Goal: Information Seeking & Learning: Learn about a topic

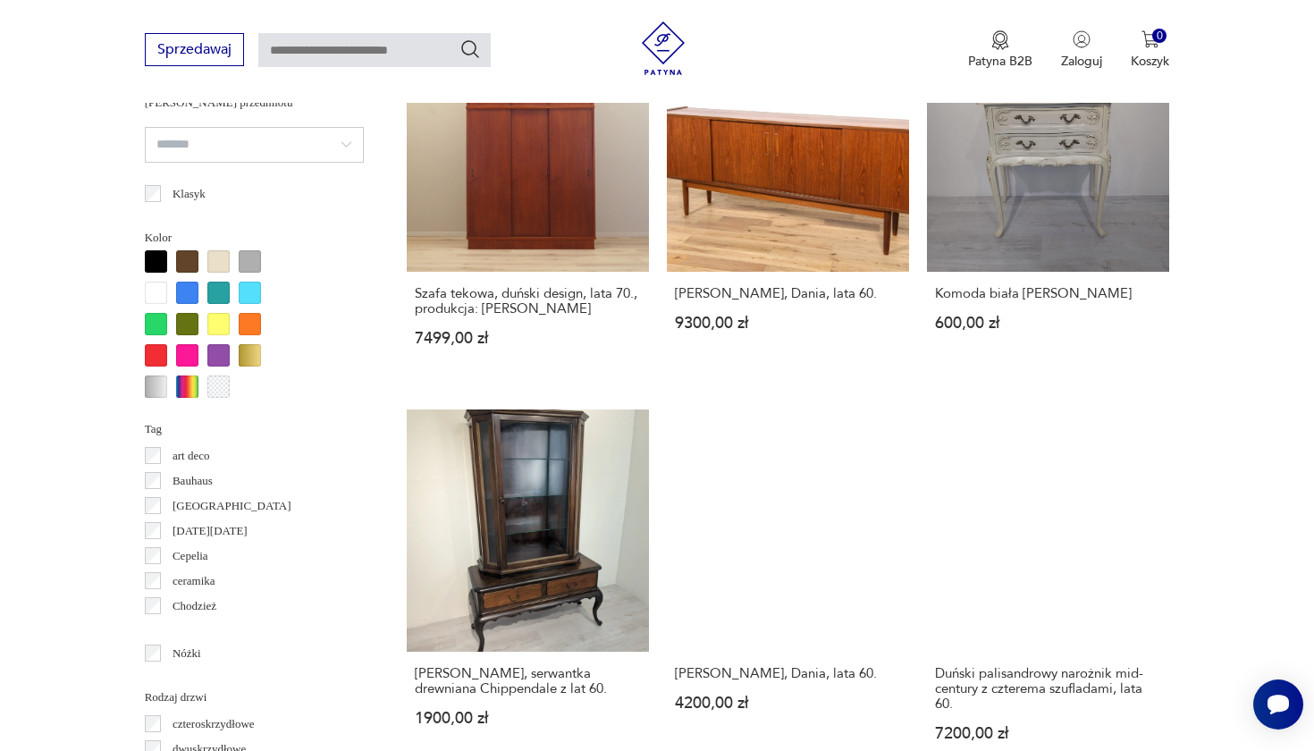
scroll to position [1679, 0]
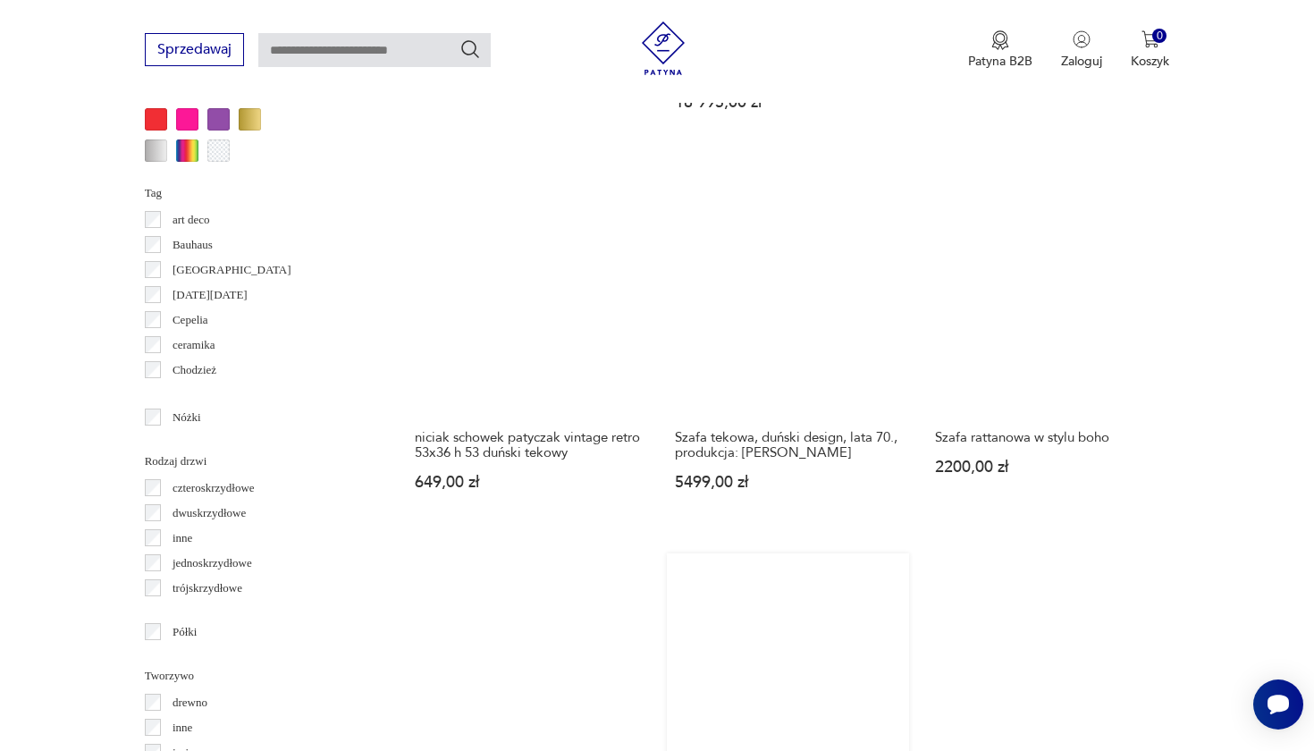
scroll to position [1933, 0]
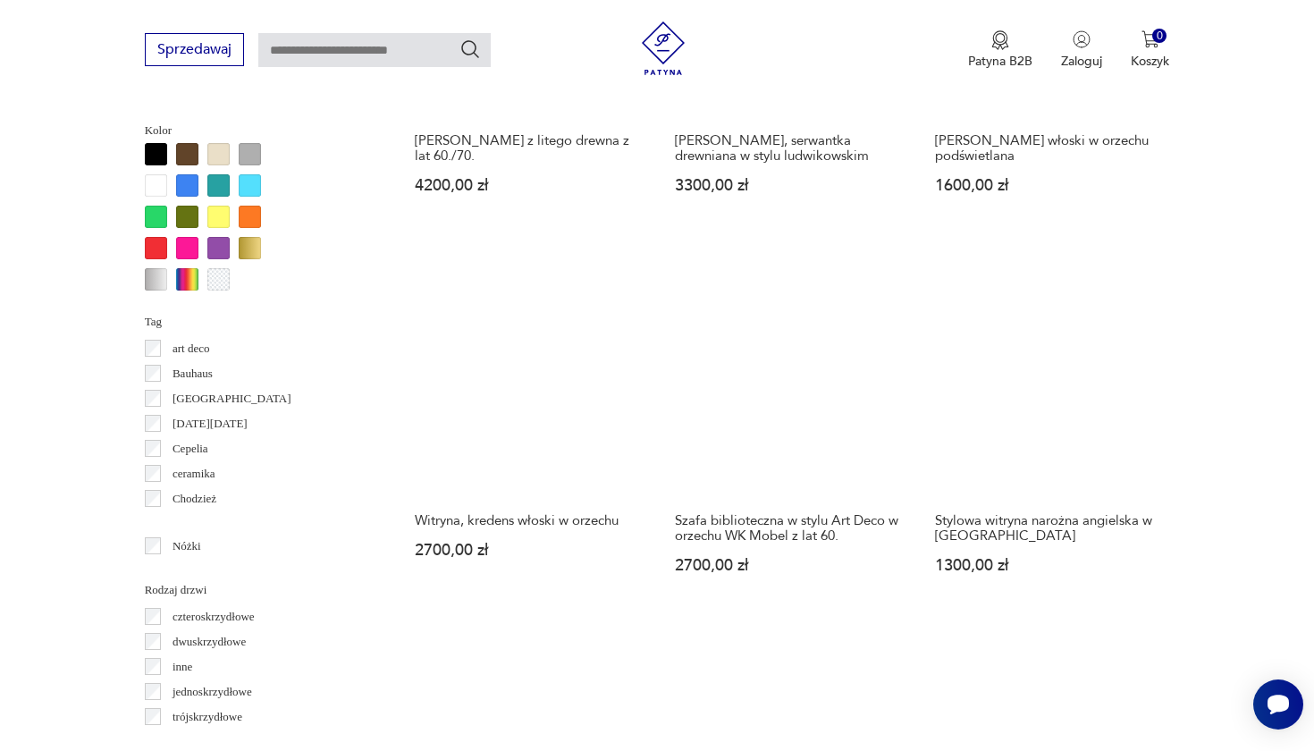
scroll to position [1692, 0]
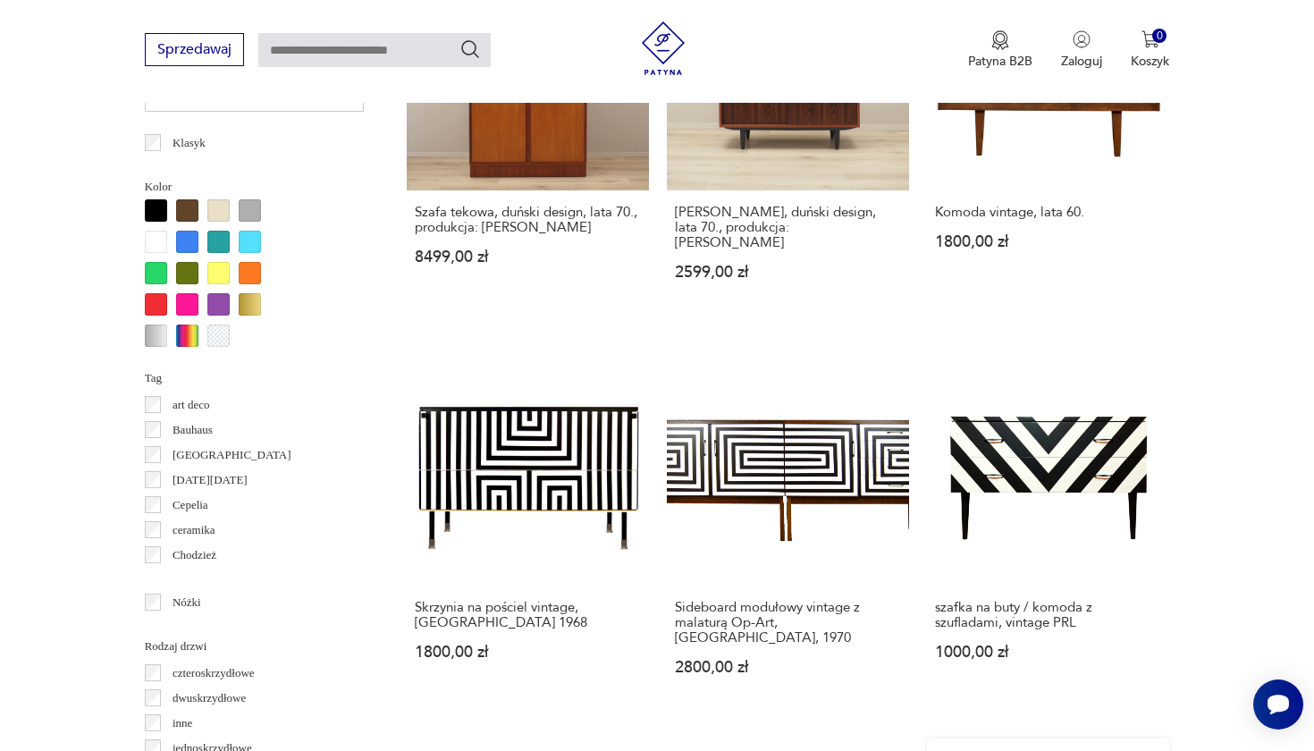
scroll to position [1687, 0]
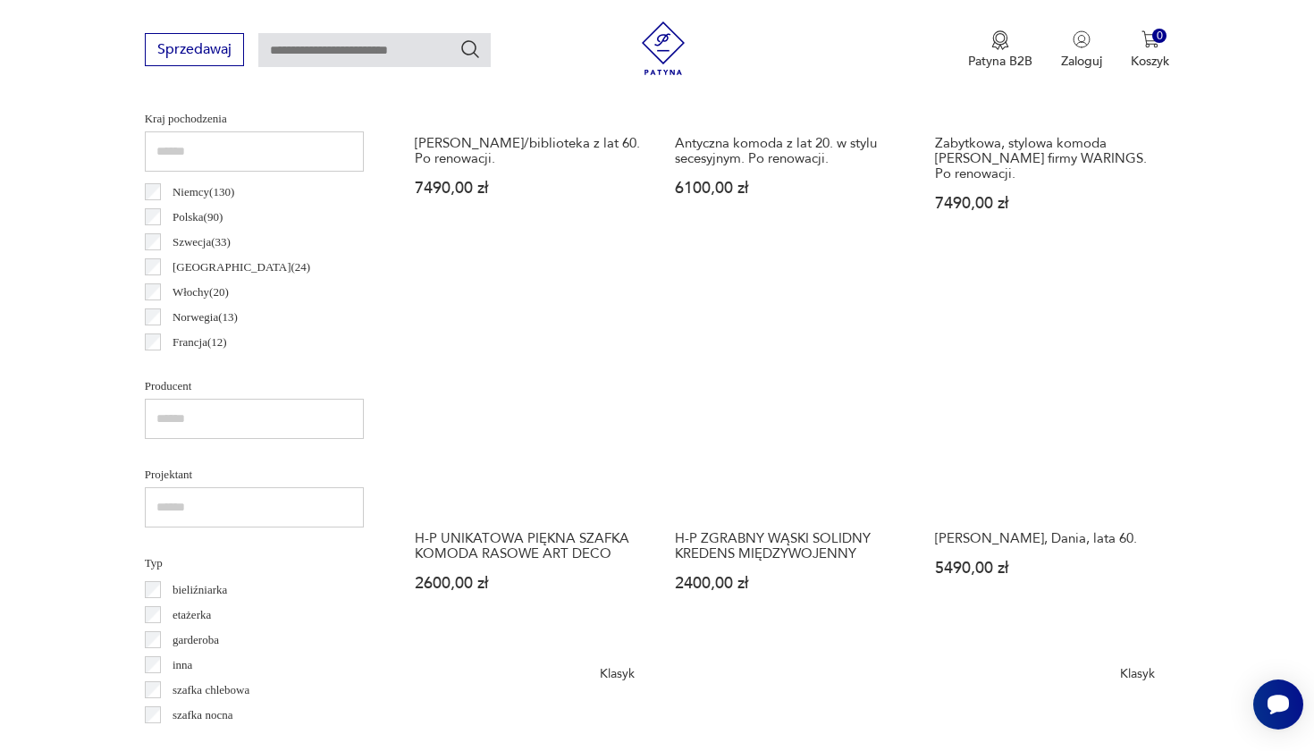
scroll to position [927, 0]
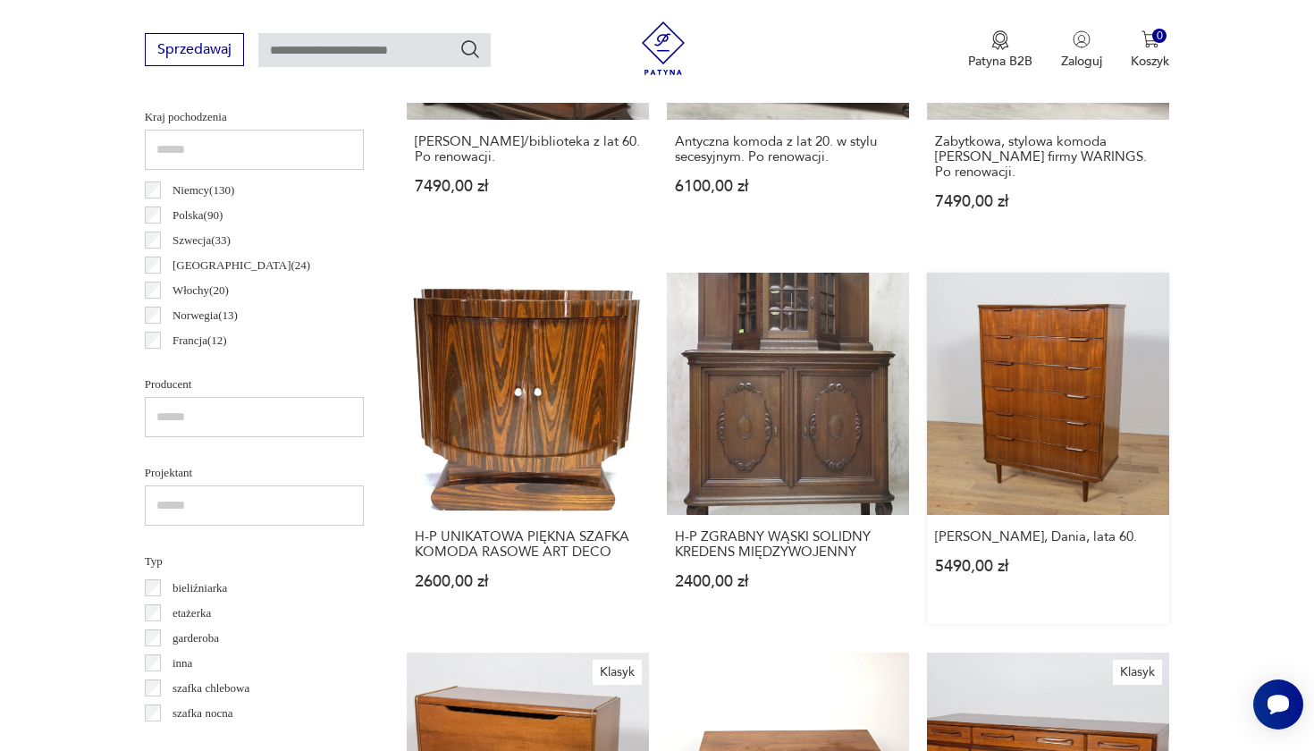
click at [927, 353] on link "[PERSON_NAME], Dania, lata 60. 5490,00 zł" at bounding box center [1048, 448] width 242 height 351
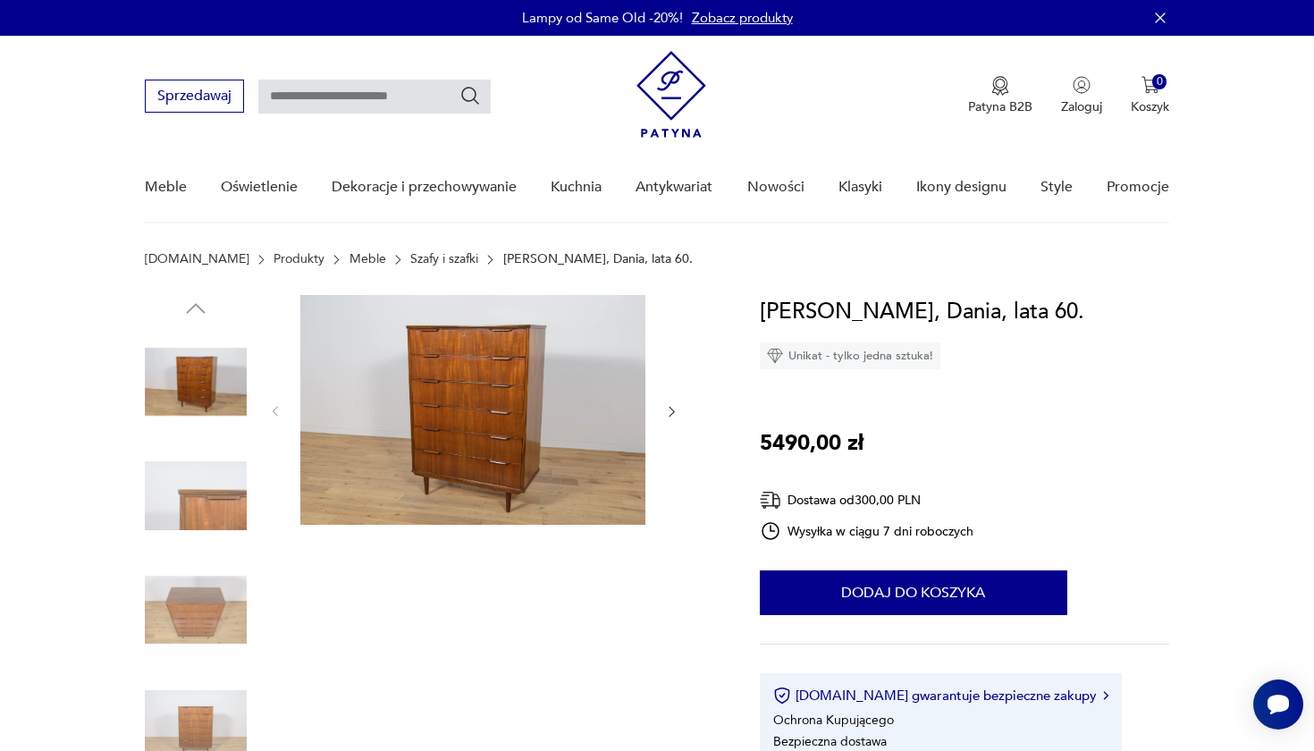
click at [671, 407] on icon "button" at bounding box center [671, 411] width 15 height 15
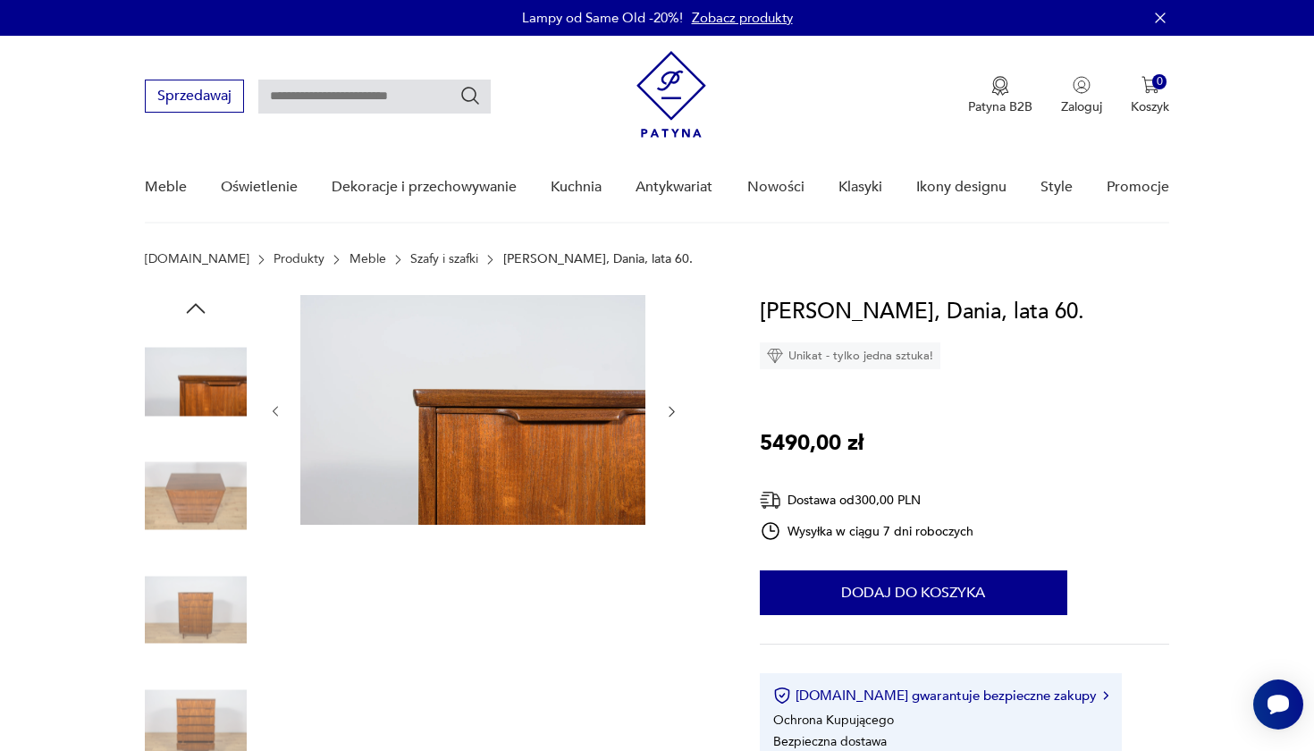
click at [671, 407] on icon "button" at bounding box center [671, 411] width 15 height 15
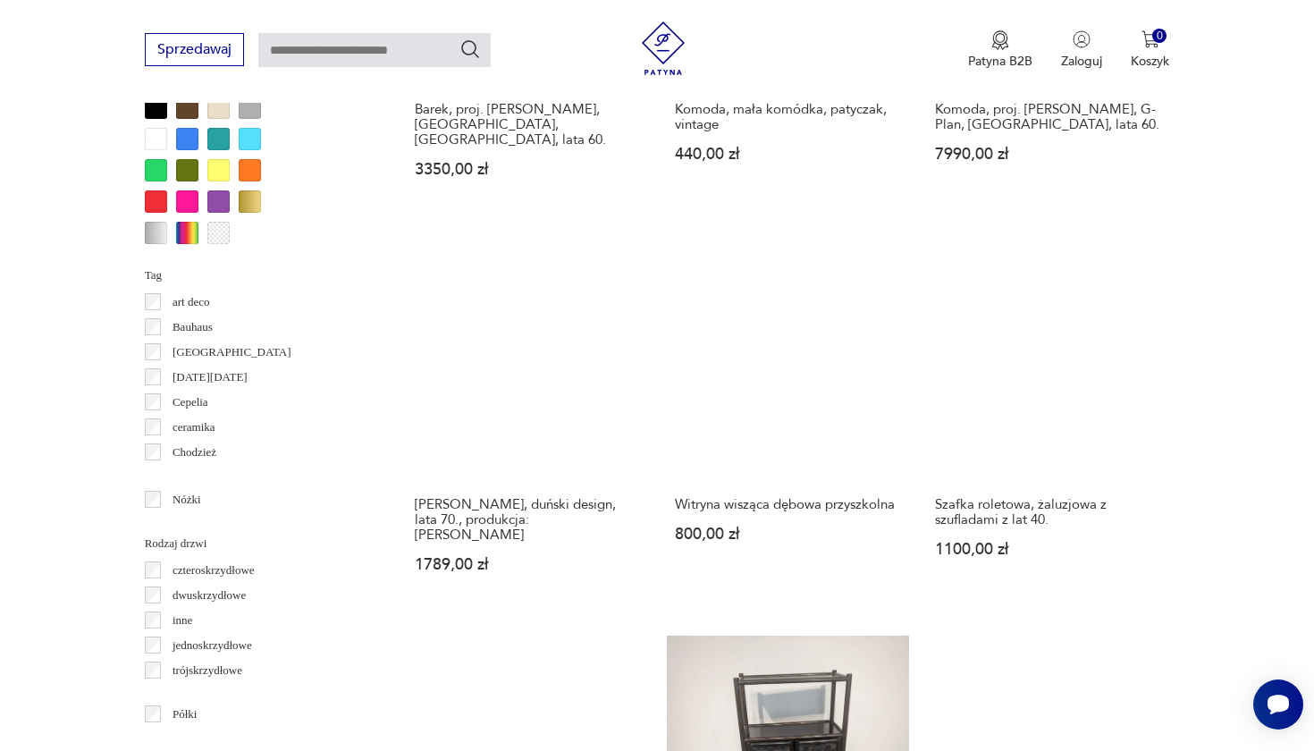
scroll to position [1741, 0]
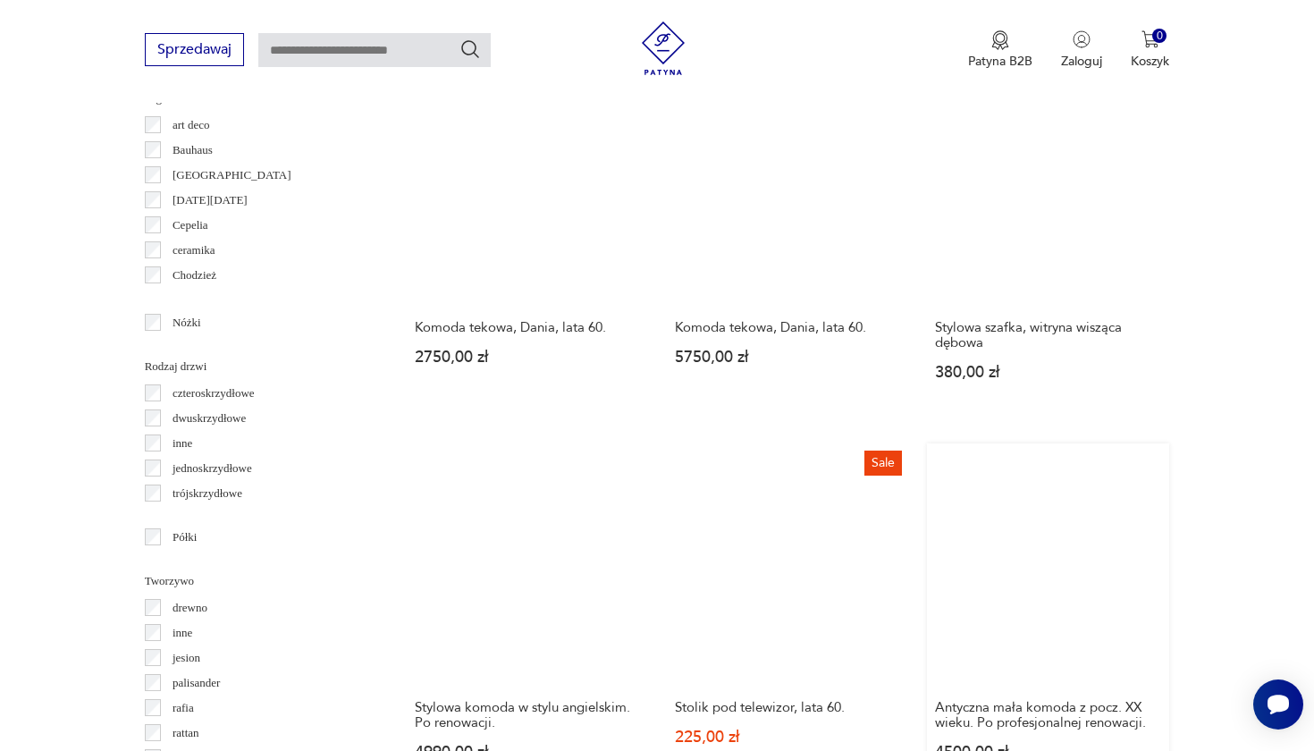
scroll to position [1944, 0]
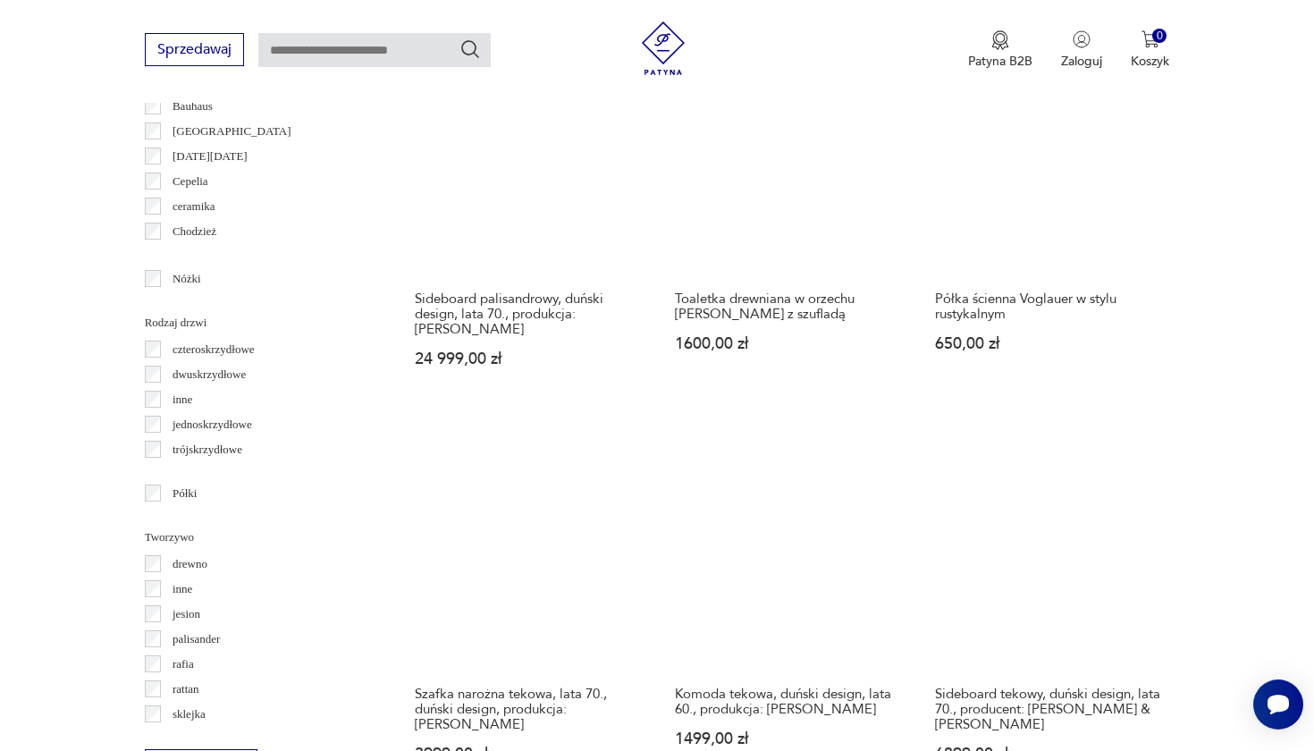
scroll to position [1959, 0]
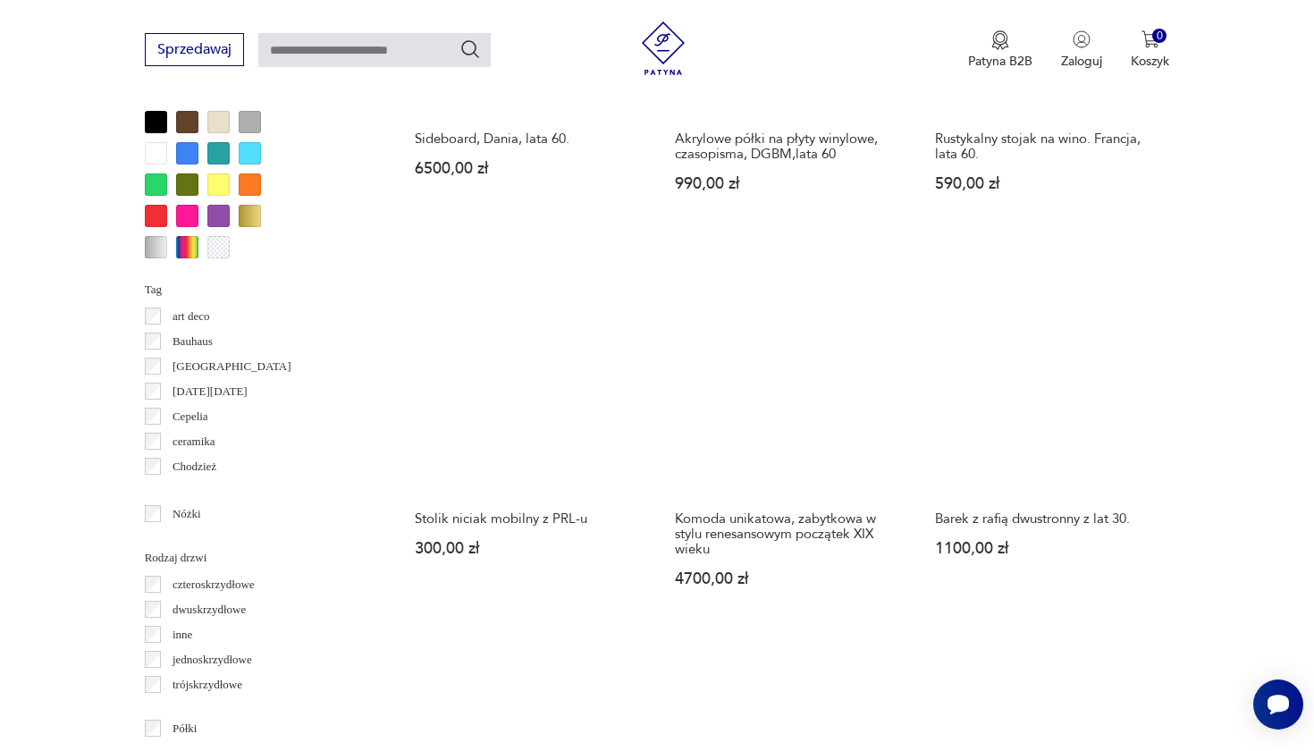
scroll to position [1755, 0]
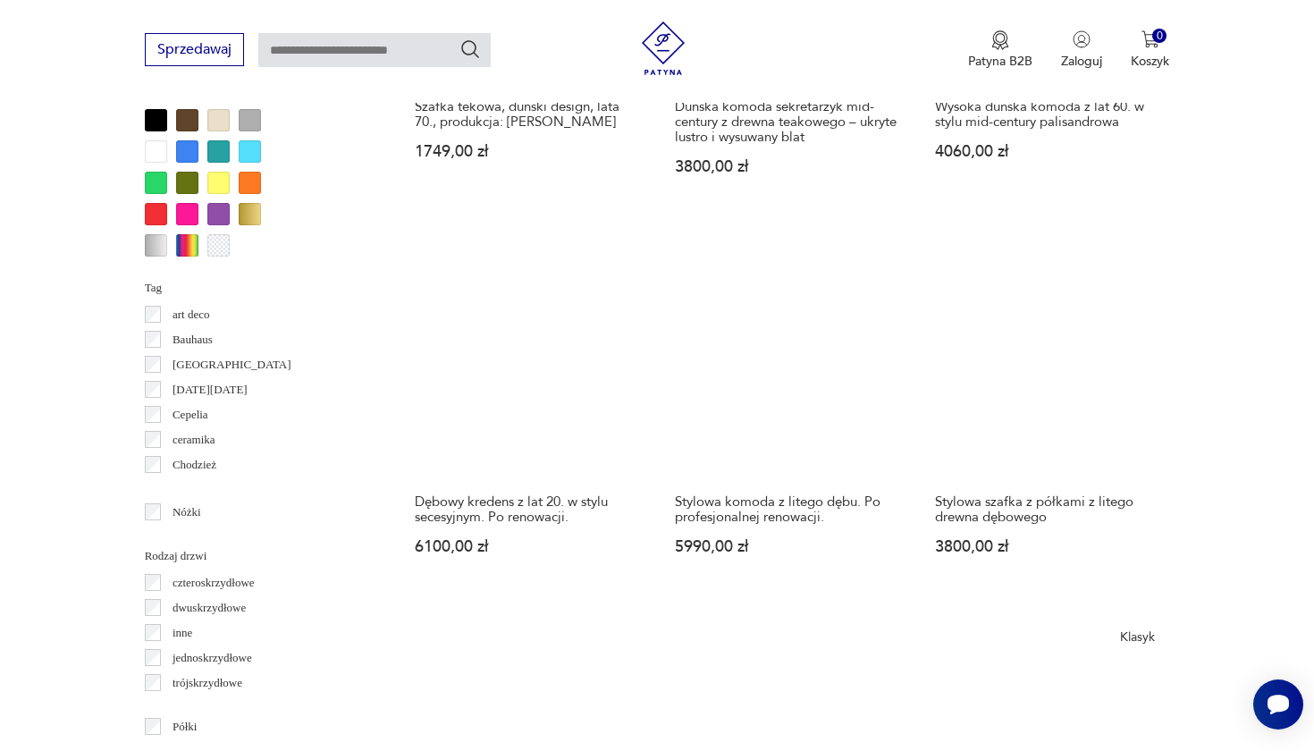
scroll to position [1723, 0]
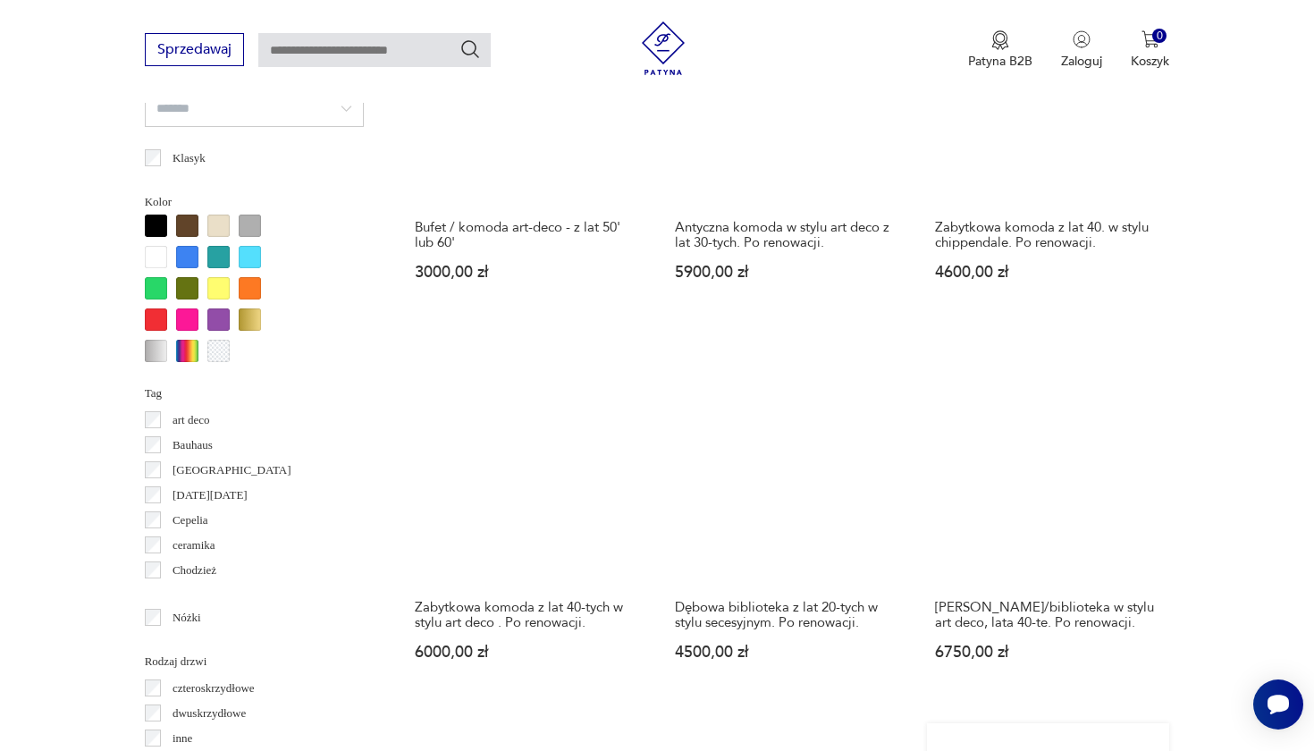
scroll to position [1798, 0]
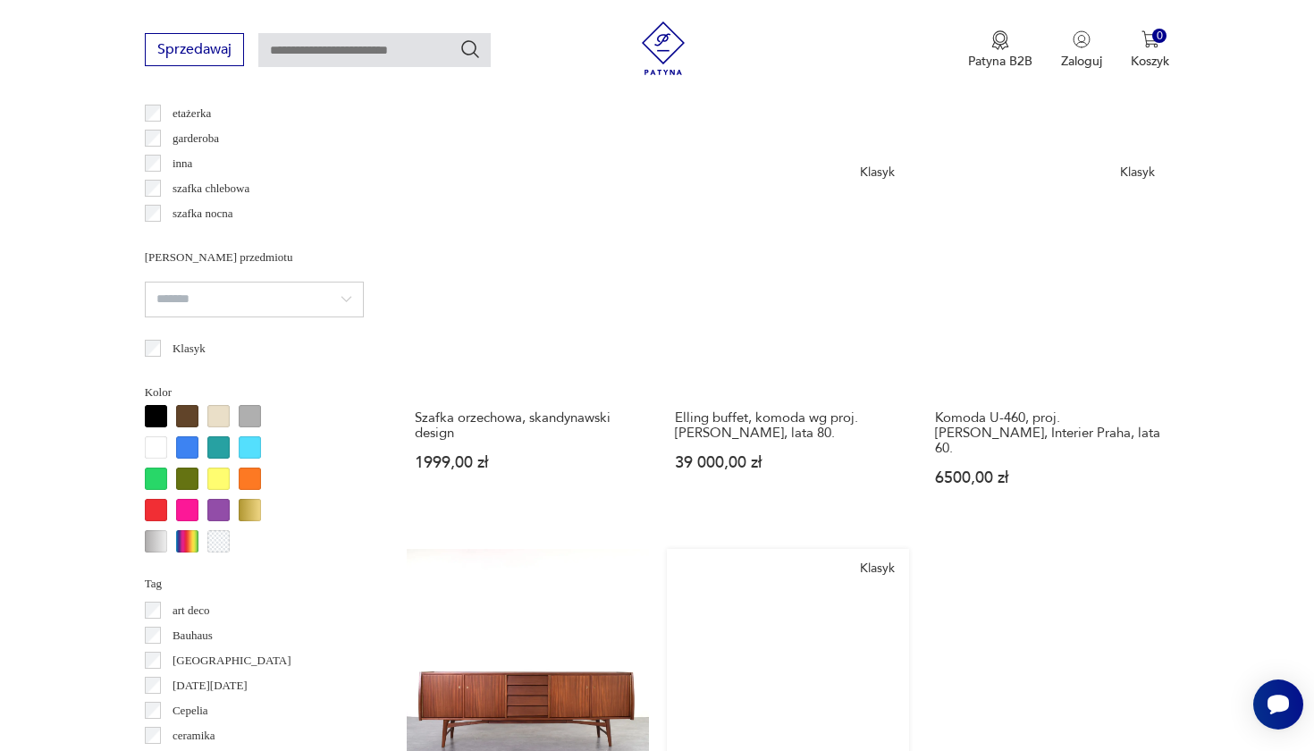
scroll to position [1622, 0]
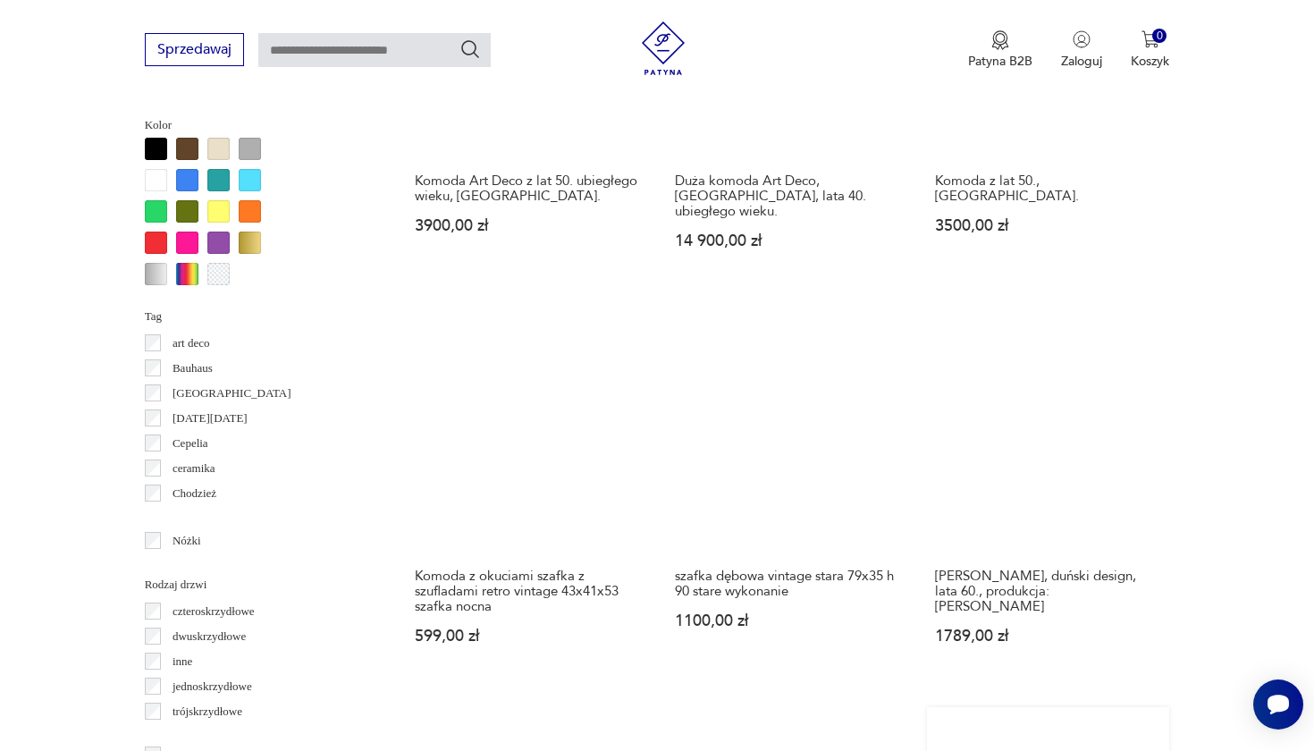
scroll to position [1783, 0]
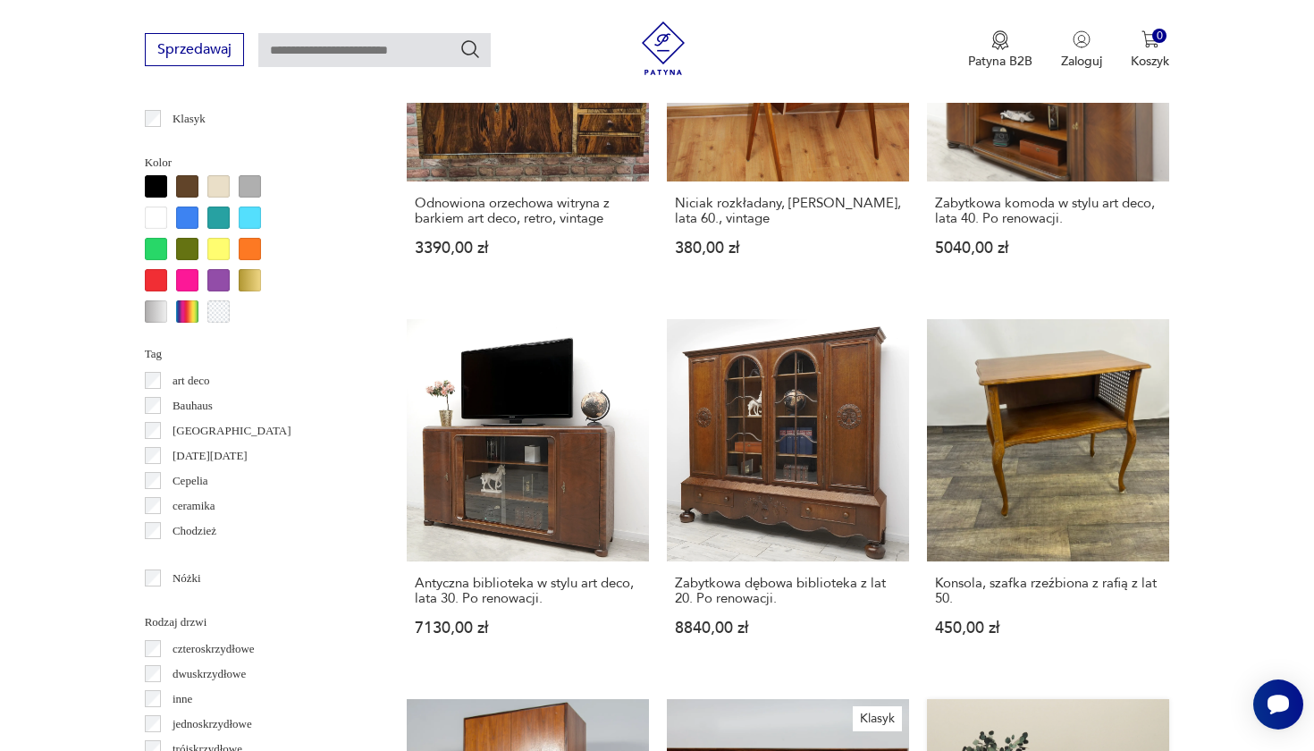
scroll to position [1794, 0]
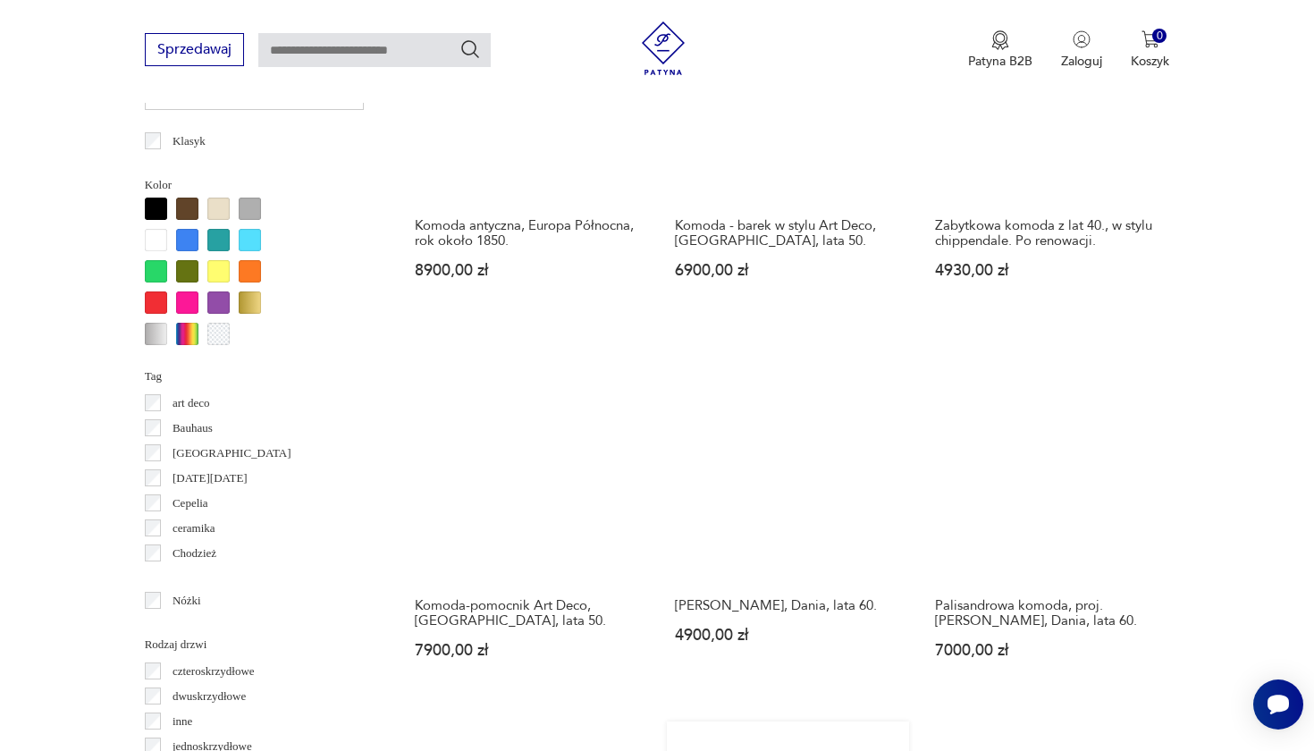
scroll to position [1710, 0]
